Goal: Information Seeking & Learning: Learn about a topic

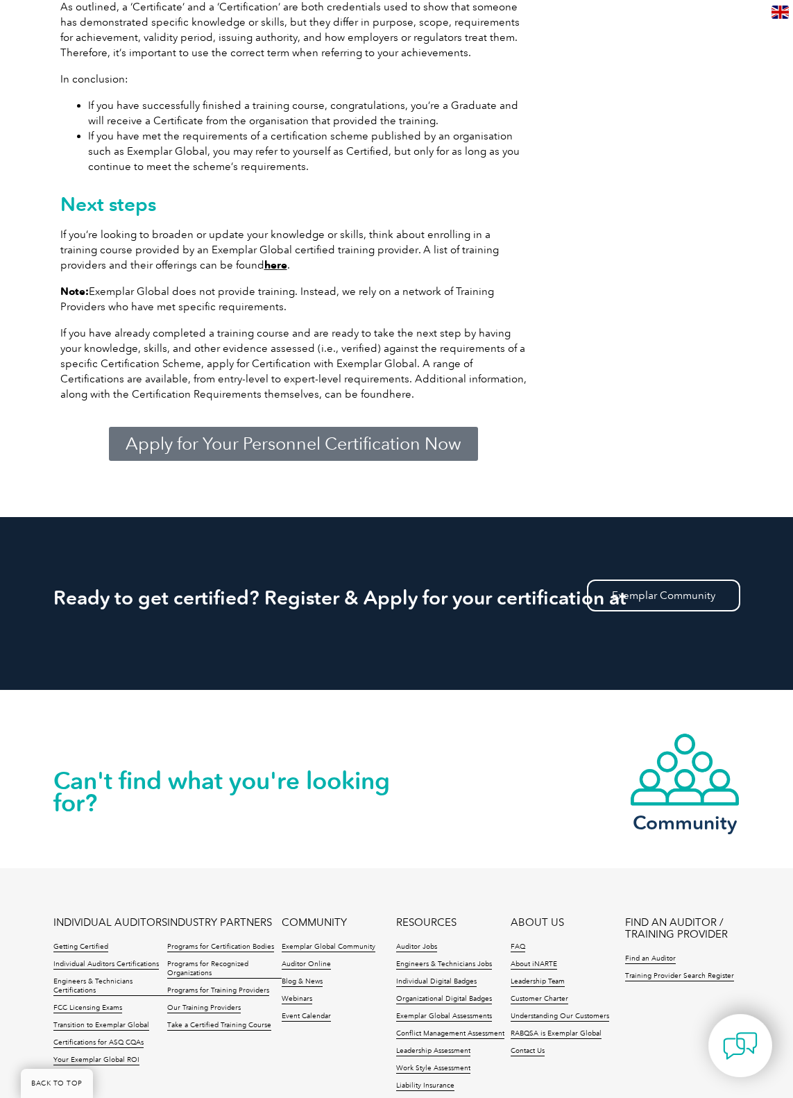
scroll to position [2229, 0]
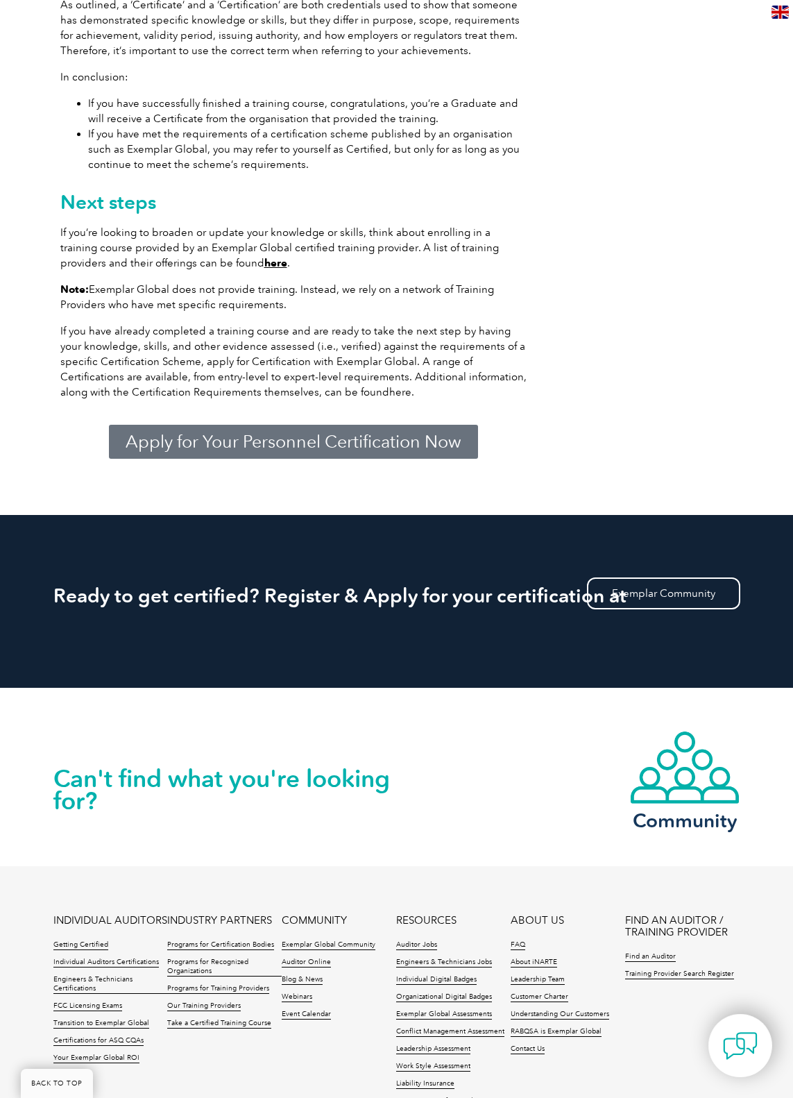
click at [389, 386] on link "here." at bounding box center [401, 392] width 25 height 12
click at [233, 433] on span "Apply for Your Personnel Certification Now" at bounding box center [294, 441] width 336 height 17
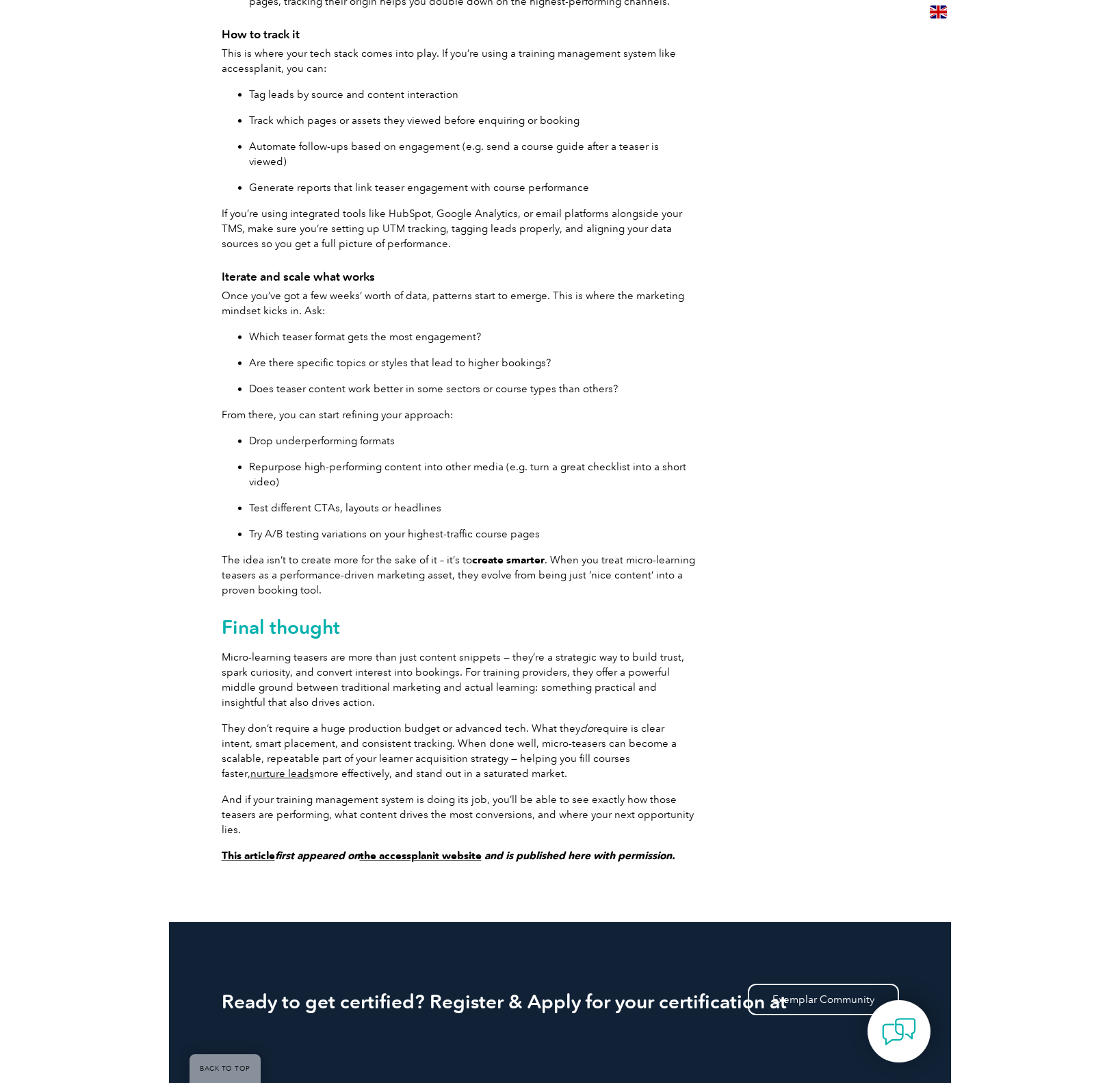
scroll to position [4000, 0]
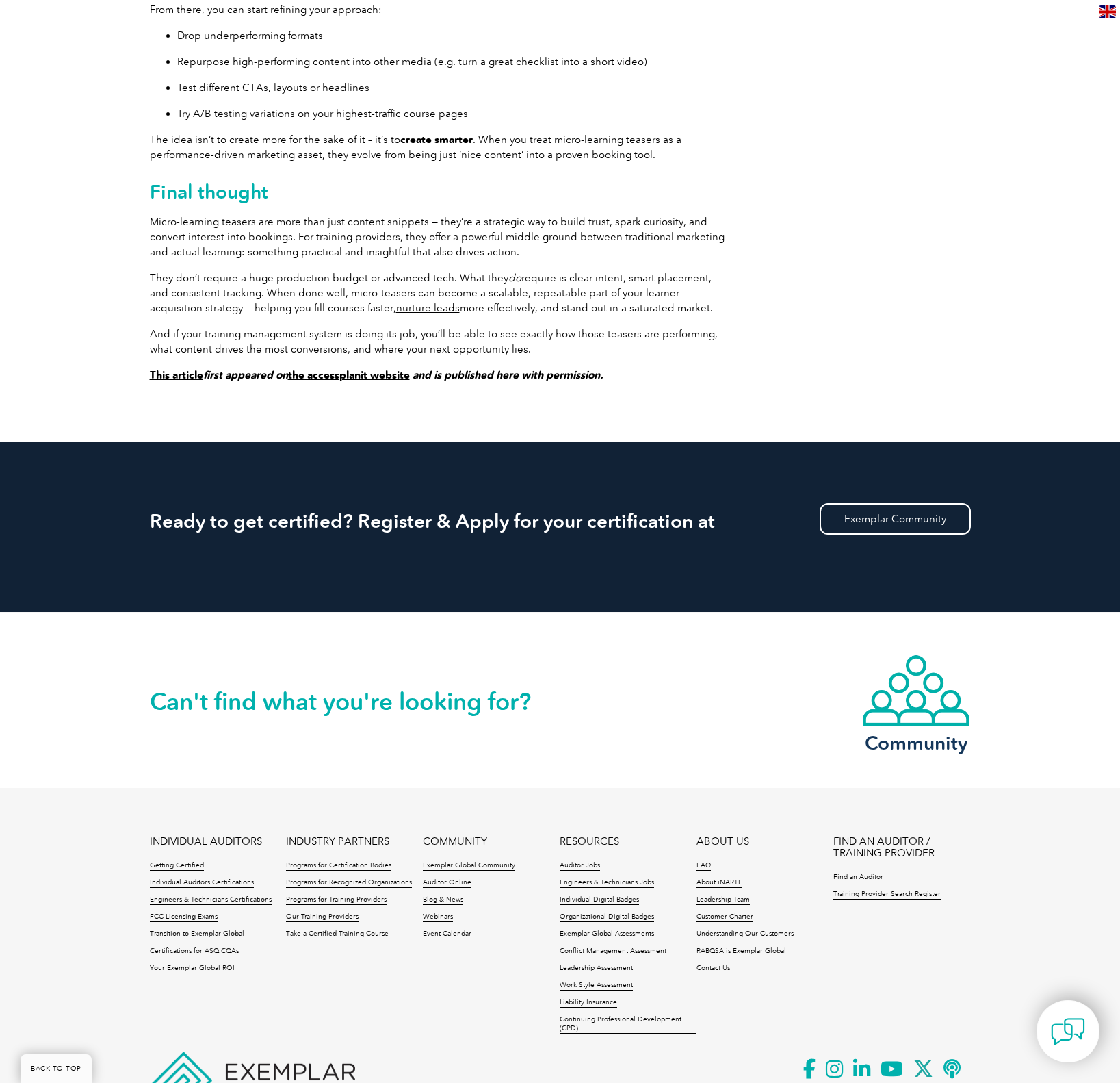
click at [263, 247] on p "Micro-learning teasers are more than just content snippets — they’re a strategi…" at bounding box center [437, 237] width 575 height 45
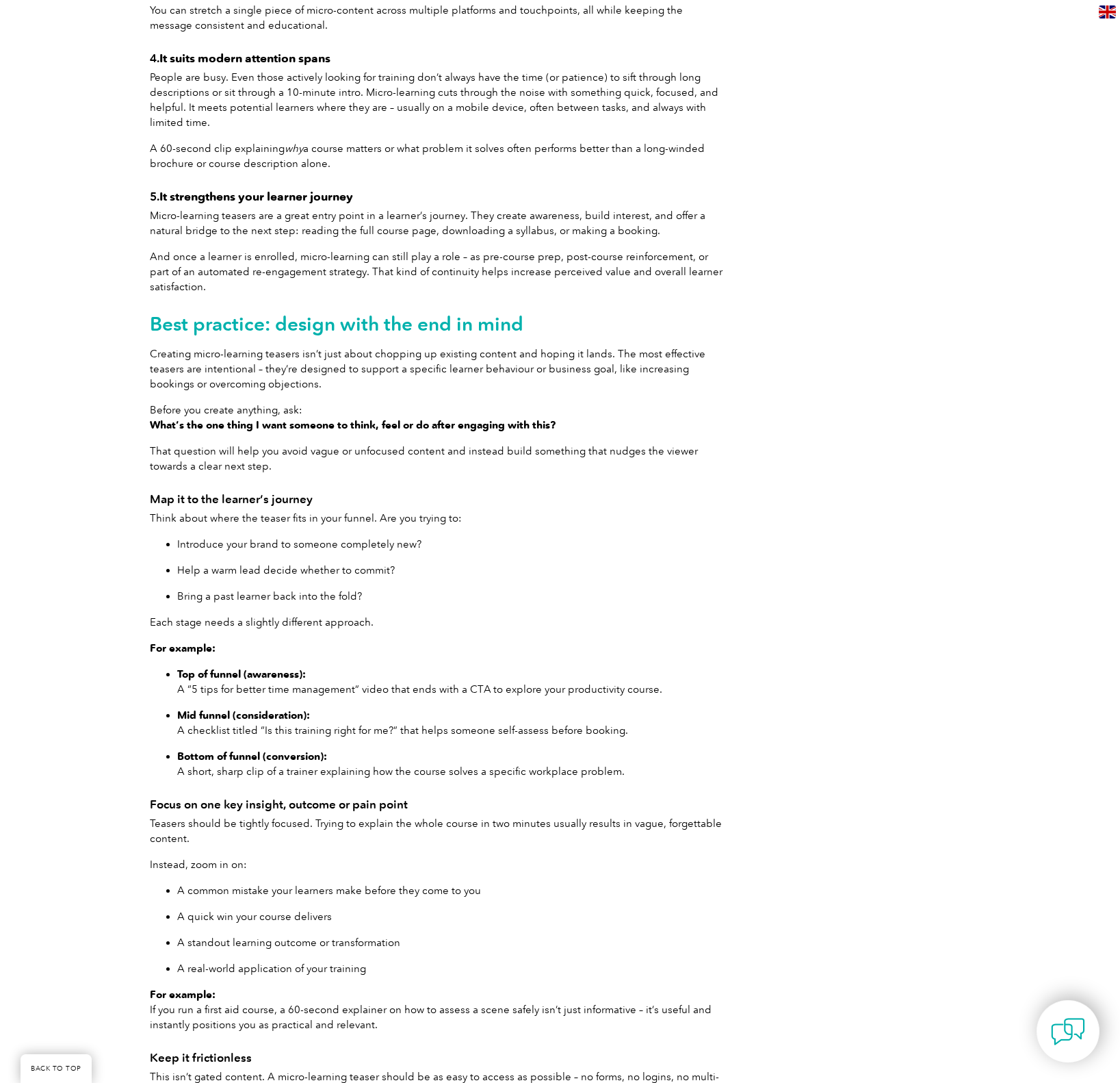
scroll to position [1882, 0]
